Goal: Navigation & Orientation: Find specific page/section

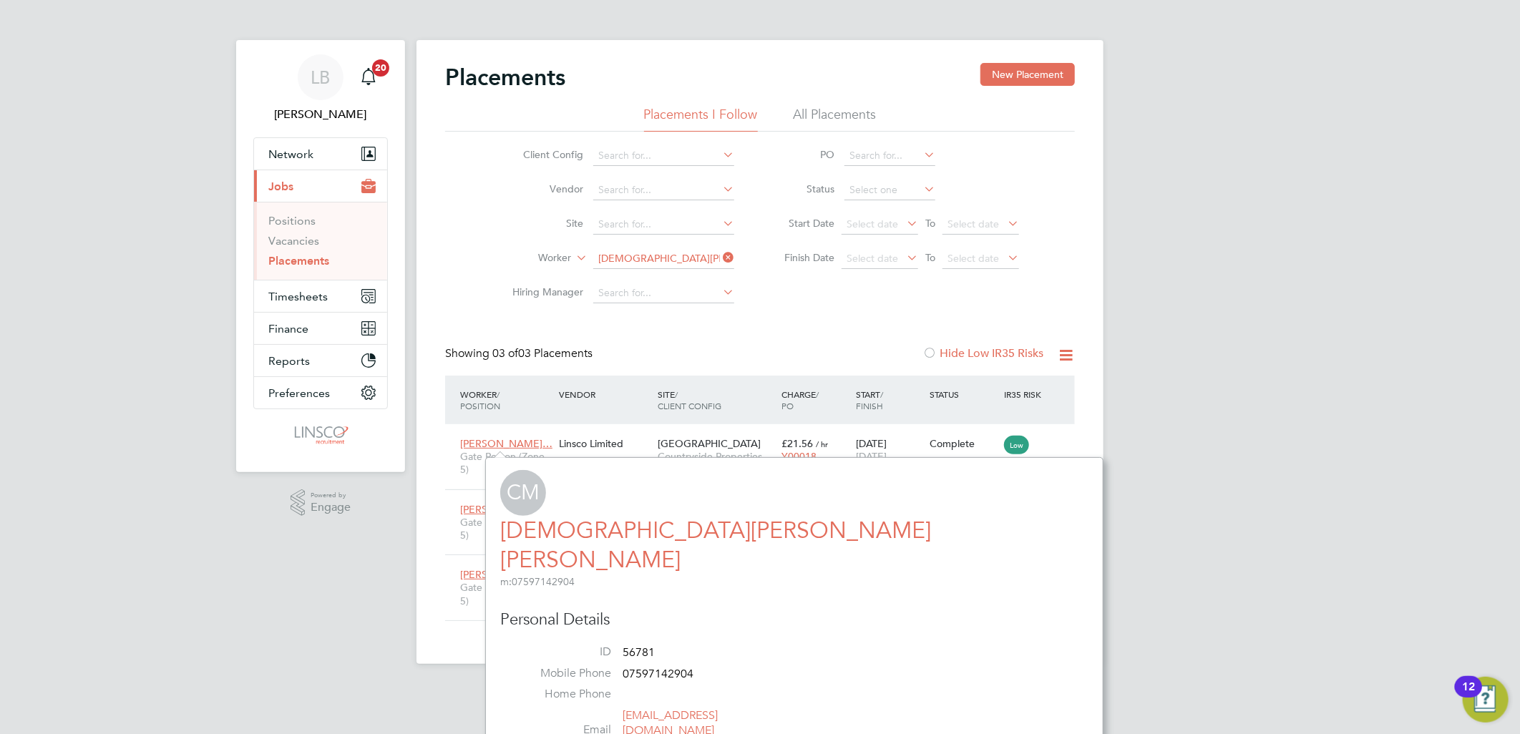
click at [1430, 329] on div "LB Lauren Butler Notifications 20 Applications: Network Team Members Businesses…" at bounding box center [760, 343] width 1520 height 687
